Goal: Share content

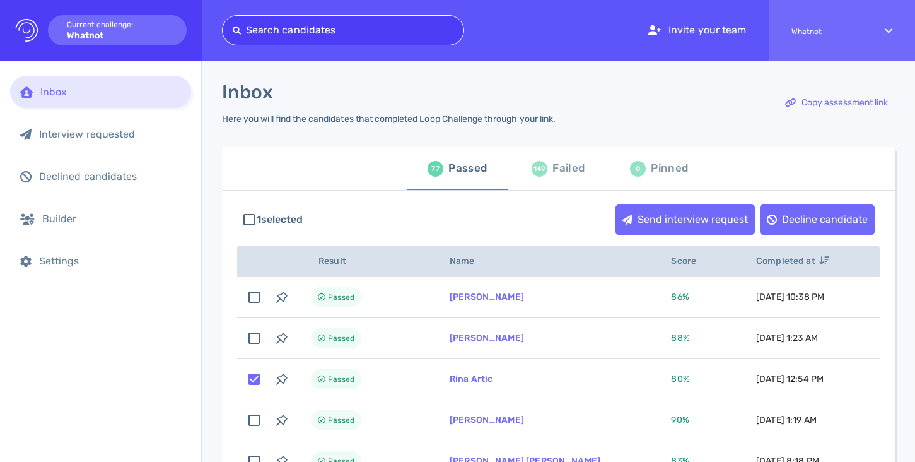
click at [346, 33] on div at bounding box center [343, 30] width 221 height 18
type input "[PERSON_NAME][EMAIL_ADDRESS][DOMAIN_NAME]"
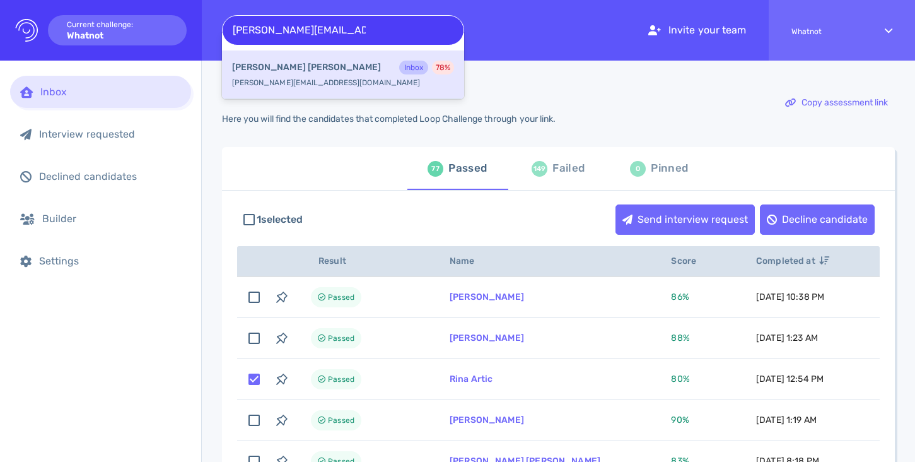
click at [330, 66] on div "[PERSON_NAME] Inbox 78 %" at bounding box center [343, 69] width 222 height 16
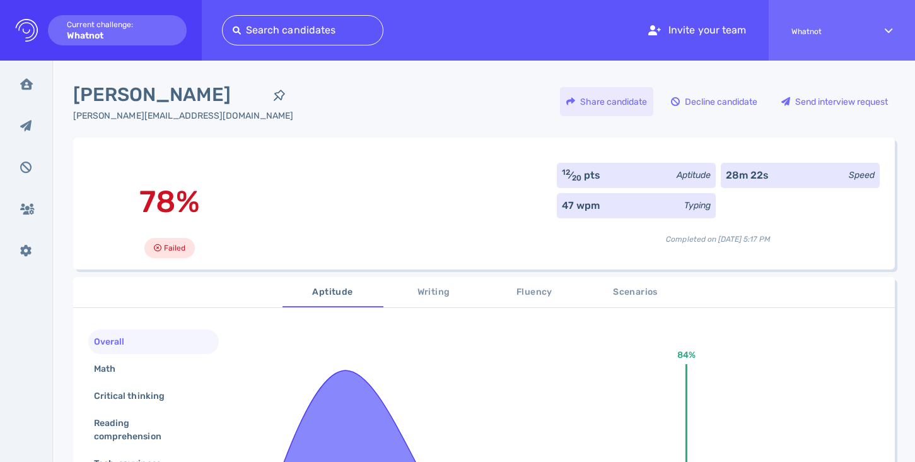
click at [609, 97] on div "Share candidate" at bounding box center [606, 101] width 93 height 29
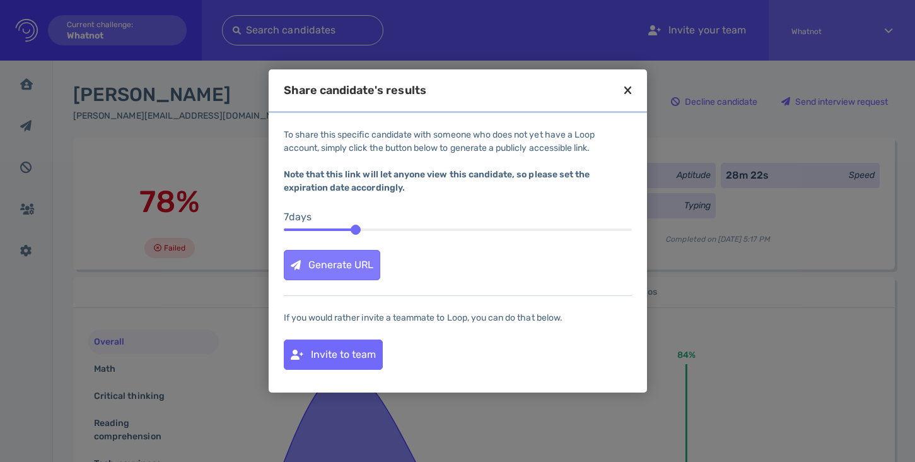
click at [357, 261] on div "Generate URL" at bounding box center [332, 264] width 95 height 29
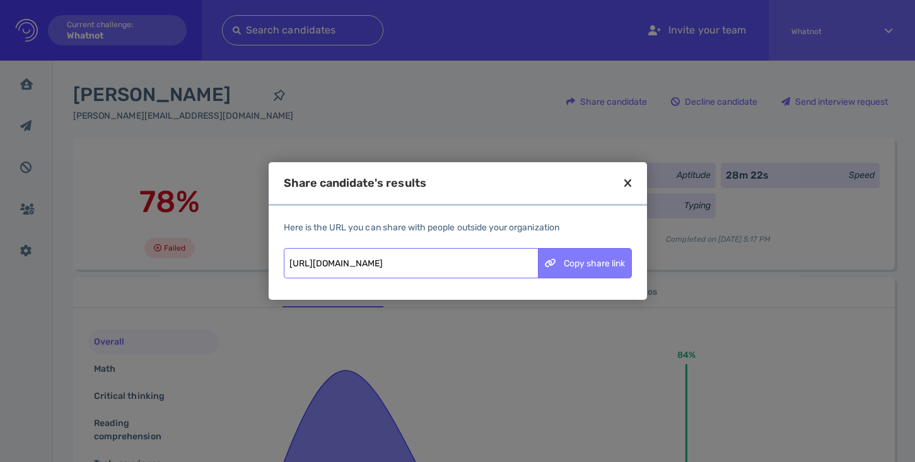
click at [584, 264] on div "Copy share link" at bounding box center [585, 263] width 93 height 29
click at [626, 184] on icon at bounding box center [628, 182] width 7 height 11
